Goal: Information Seeking & Learning: Learn about a topic

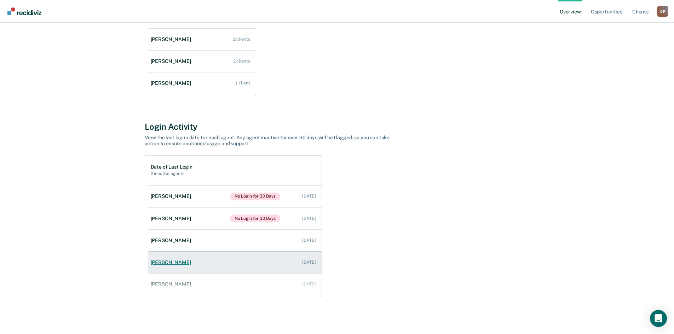
click at [173, 259] on link "[PERSON_NAME] [DATE]" at bounding box center [235, 263] width 174 height 20
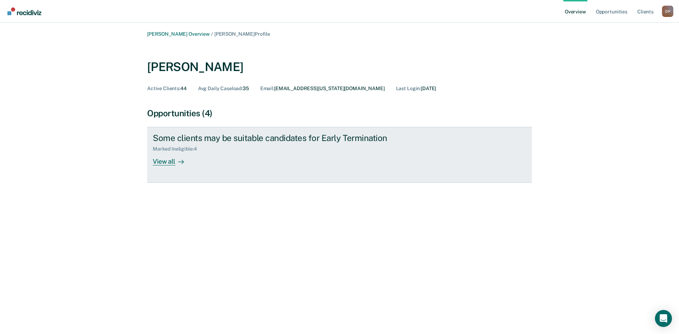
click at [160, 163] on div "View all" at bounding box center [173, 159] width 40 height 14
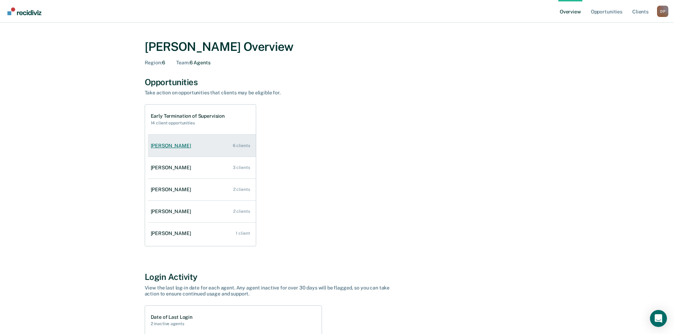
click at [171, 148] on div "[PERSON_NAME]" at bounding box center [172, 146] width 43 height 6
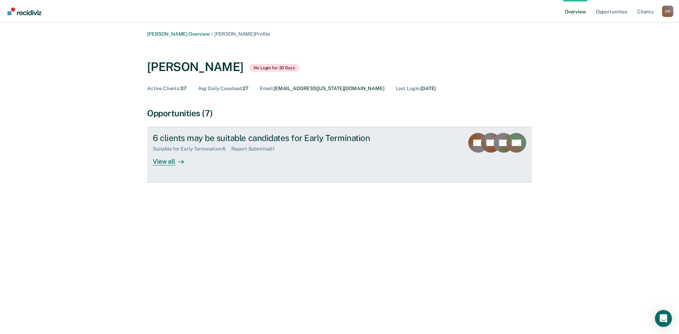
click at [167, 163] on div "View all" at bounding box center [173, 159] width 40 height 14
